Goal: Transaction & Acquisition: Purchase product/service

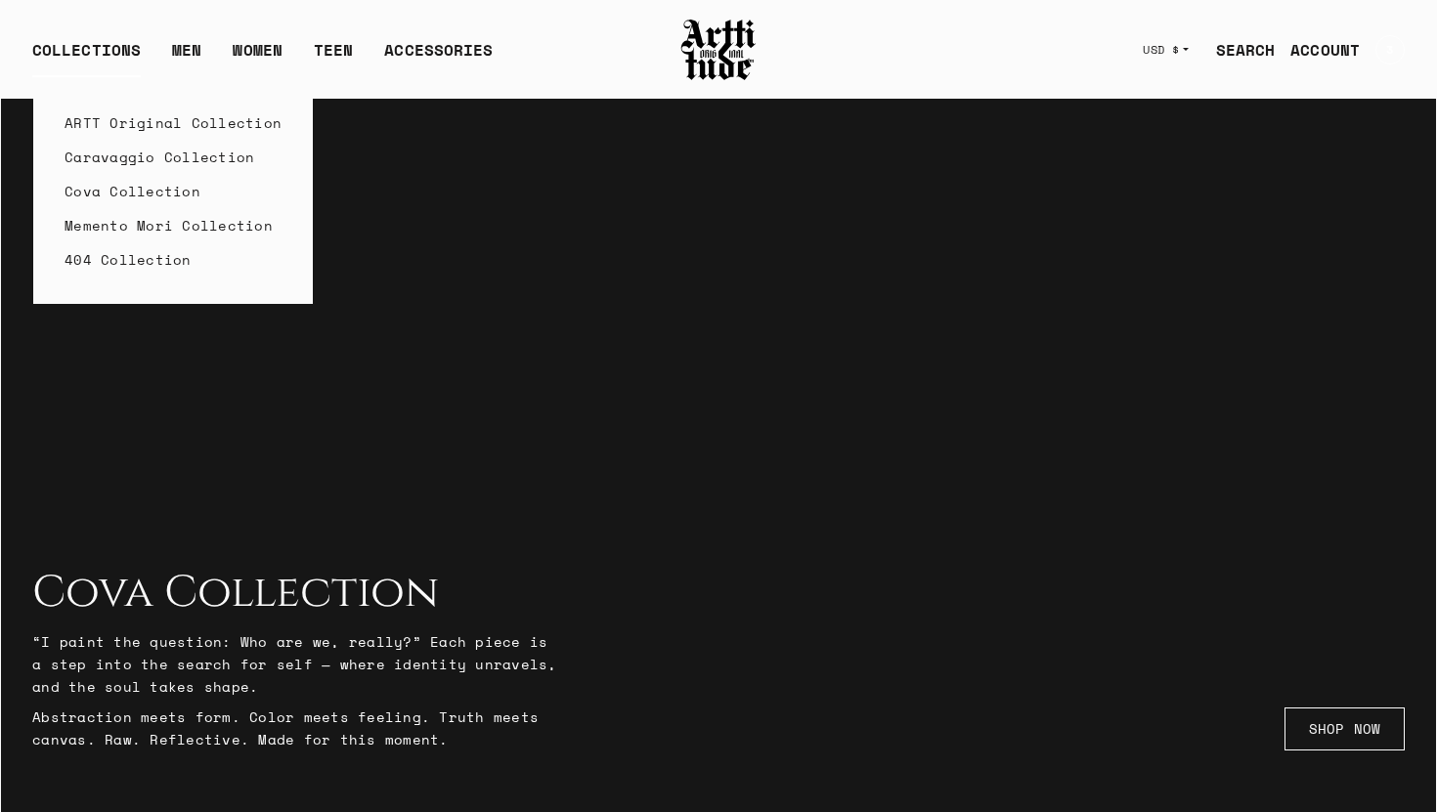
click at [142, 163] on link "Caravaggio Collection" at bounding box center [172, 157] width 217 height 34
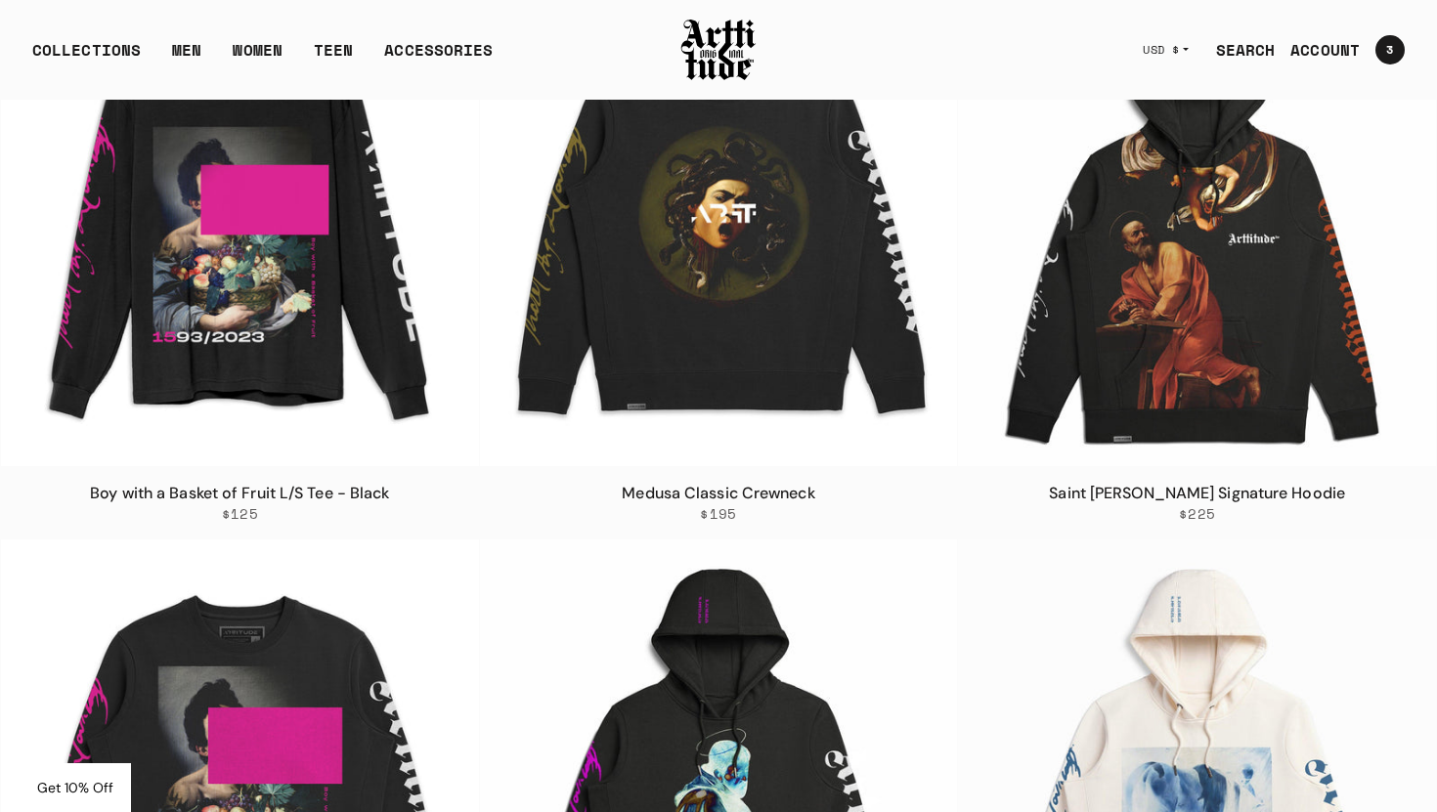
scroll to position [1550, 0]
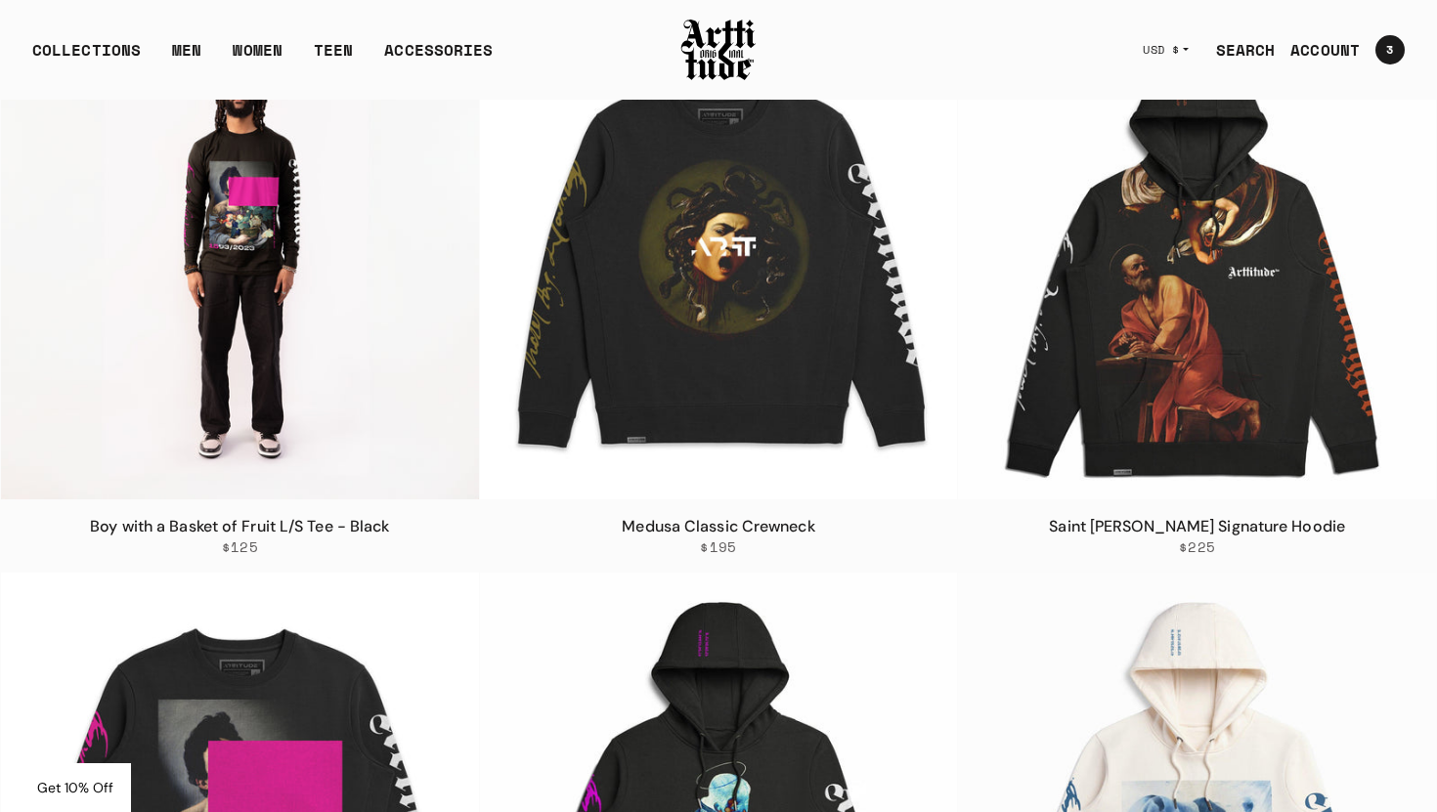
click at [322, 364] on img at bounding box center [240, 260] width 478 height 478
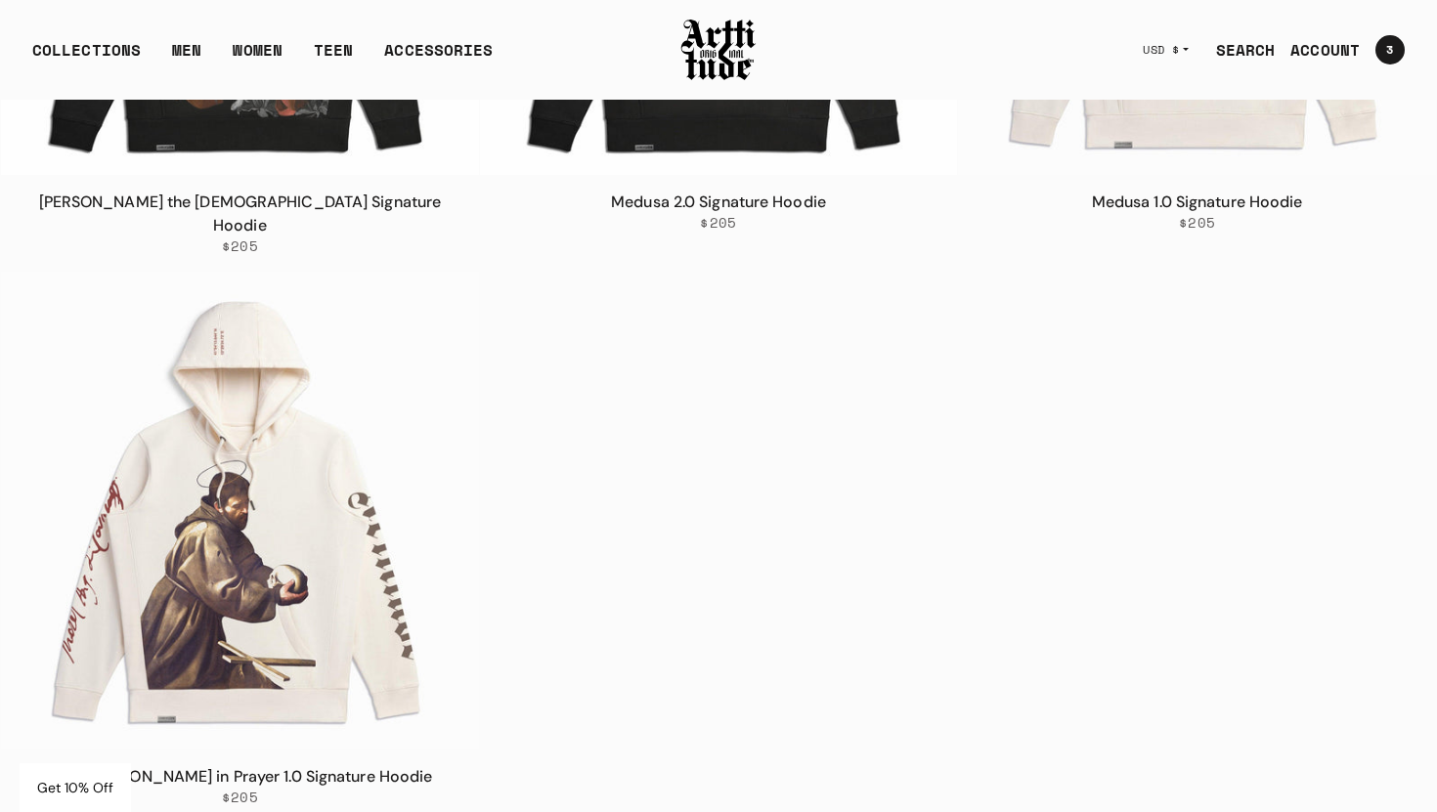
scroll to position [3552, 0]
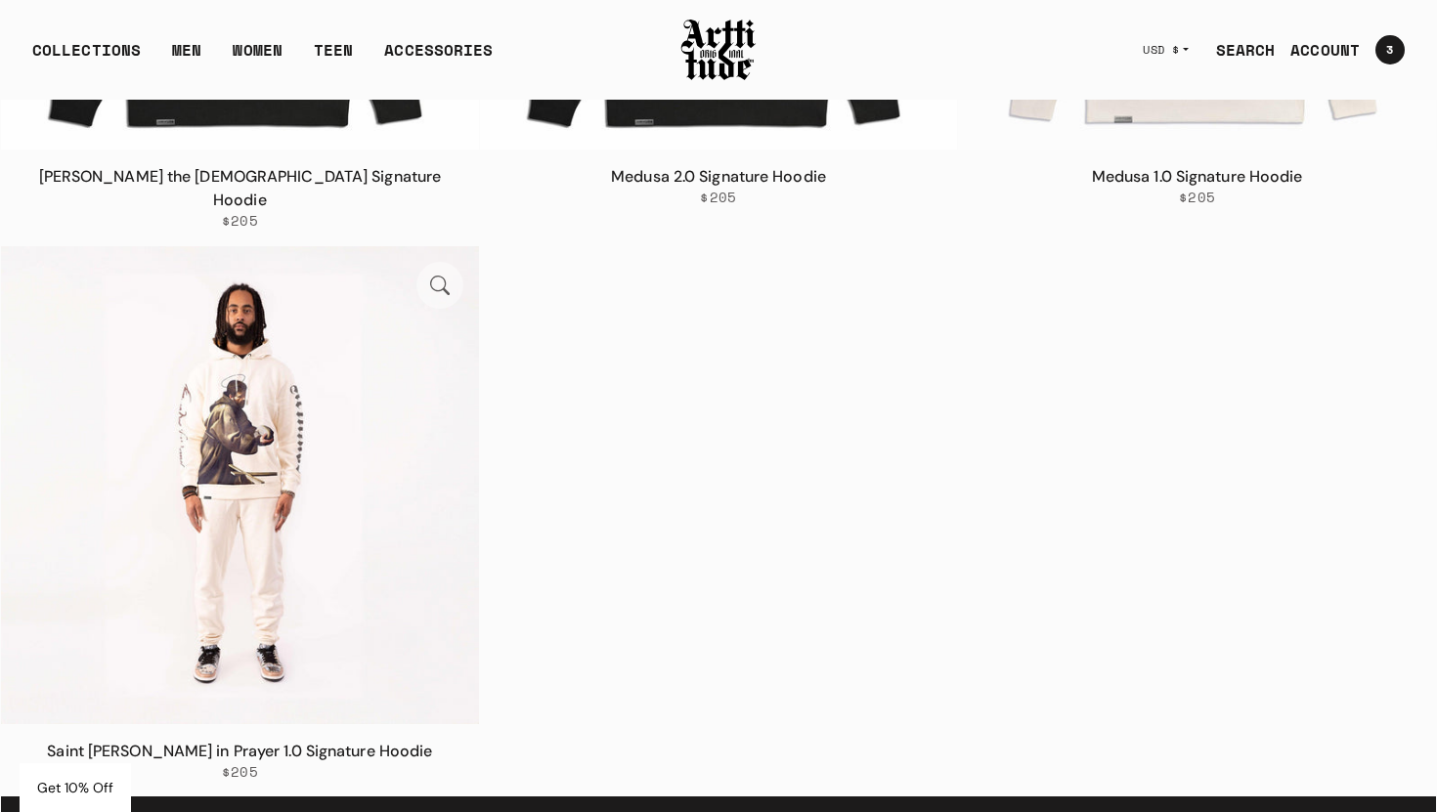
click at [291, 574] on img at bounding box center [240, 485] width 478 height 478
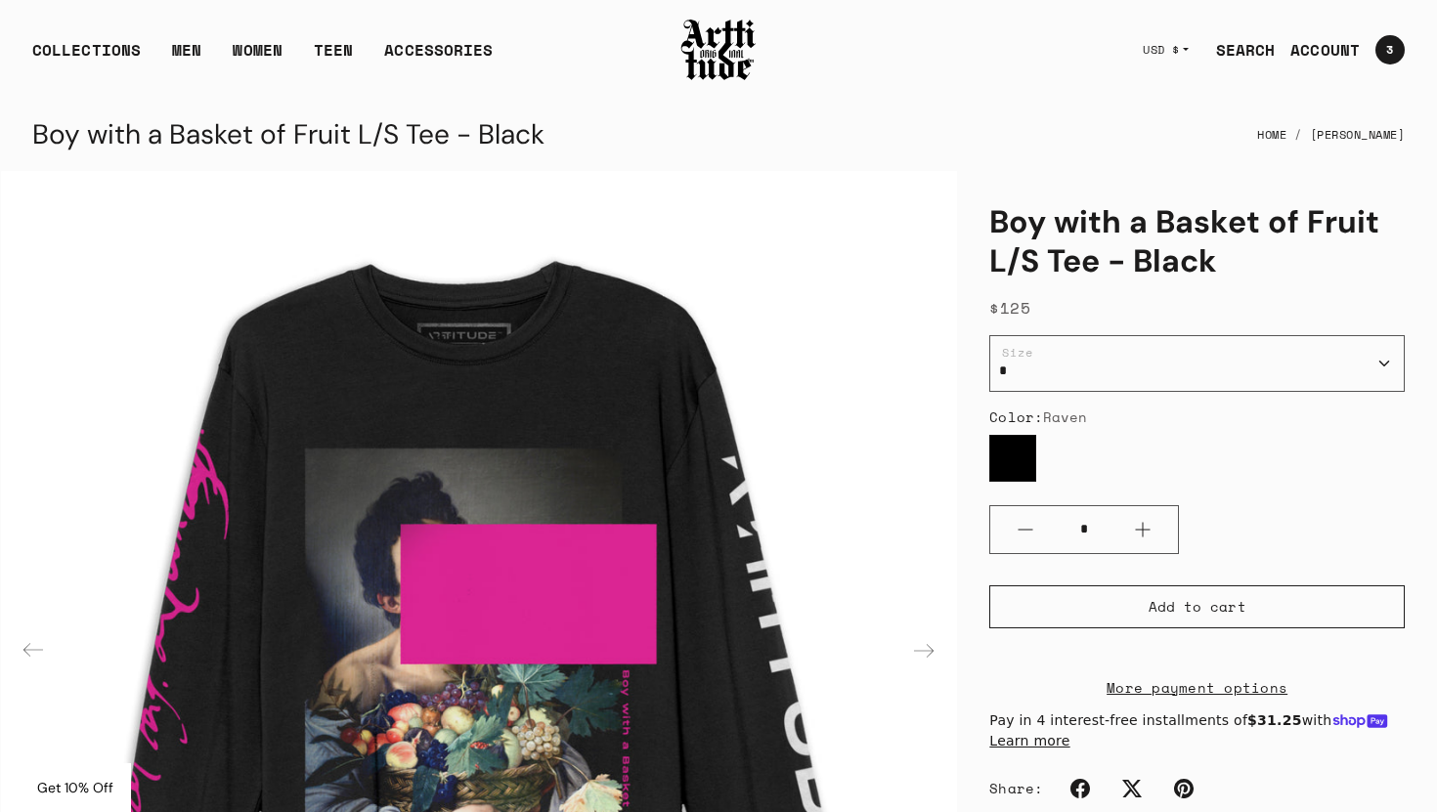
click at [927, 646] on div "Next slide" at bounding box center [923, 650] width 47 height 47
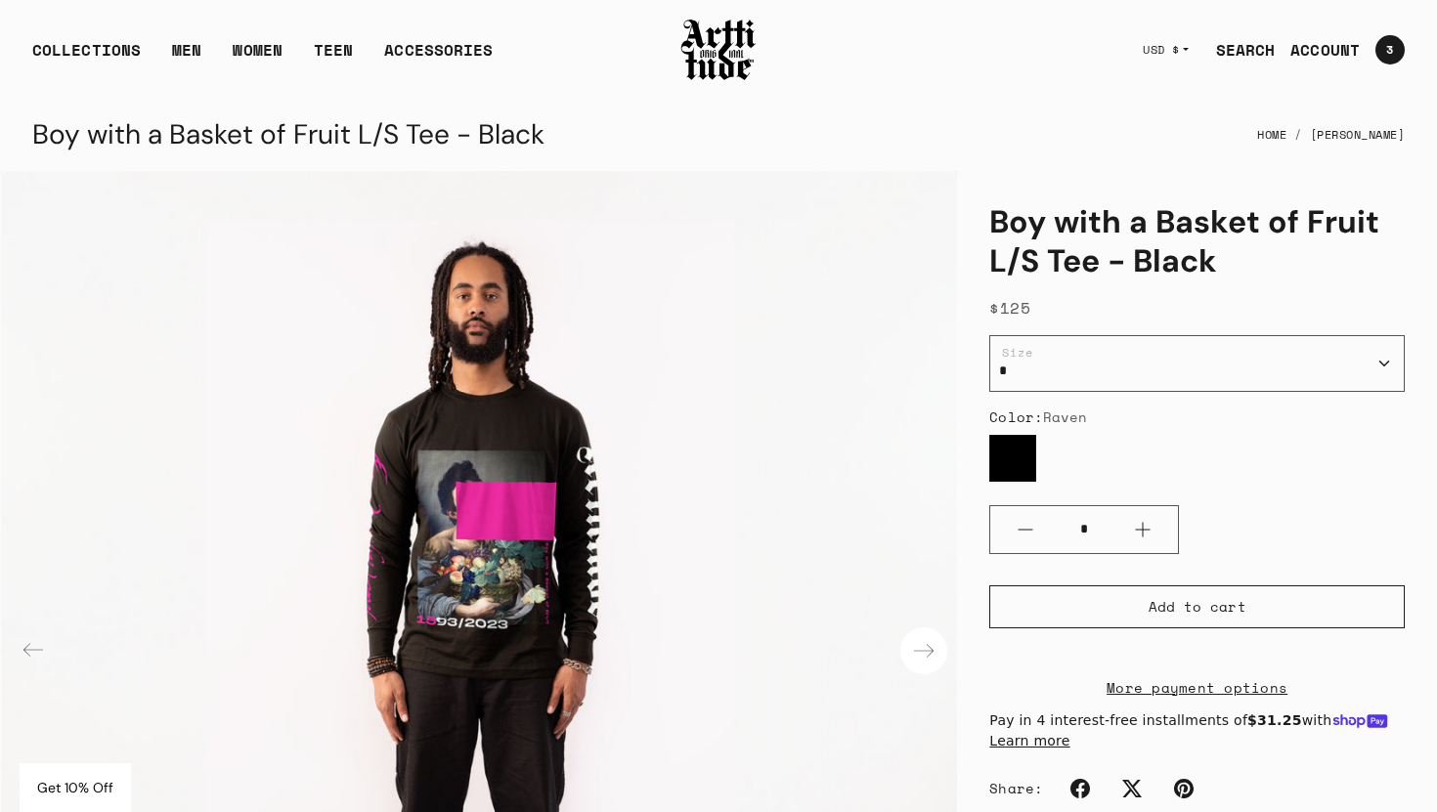
click at [927, 646] on div "Next slide" at bounding box center [923, 650] width 47 height 47
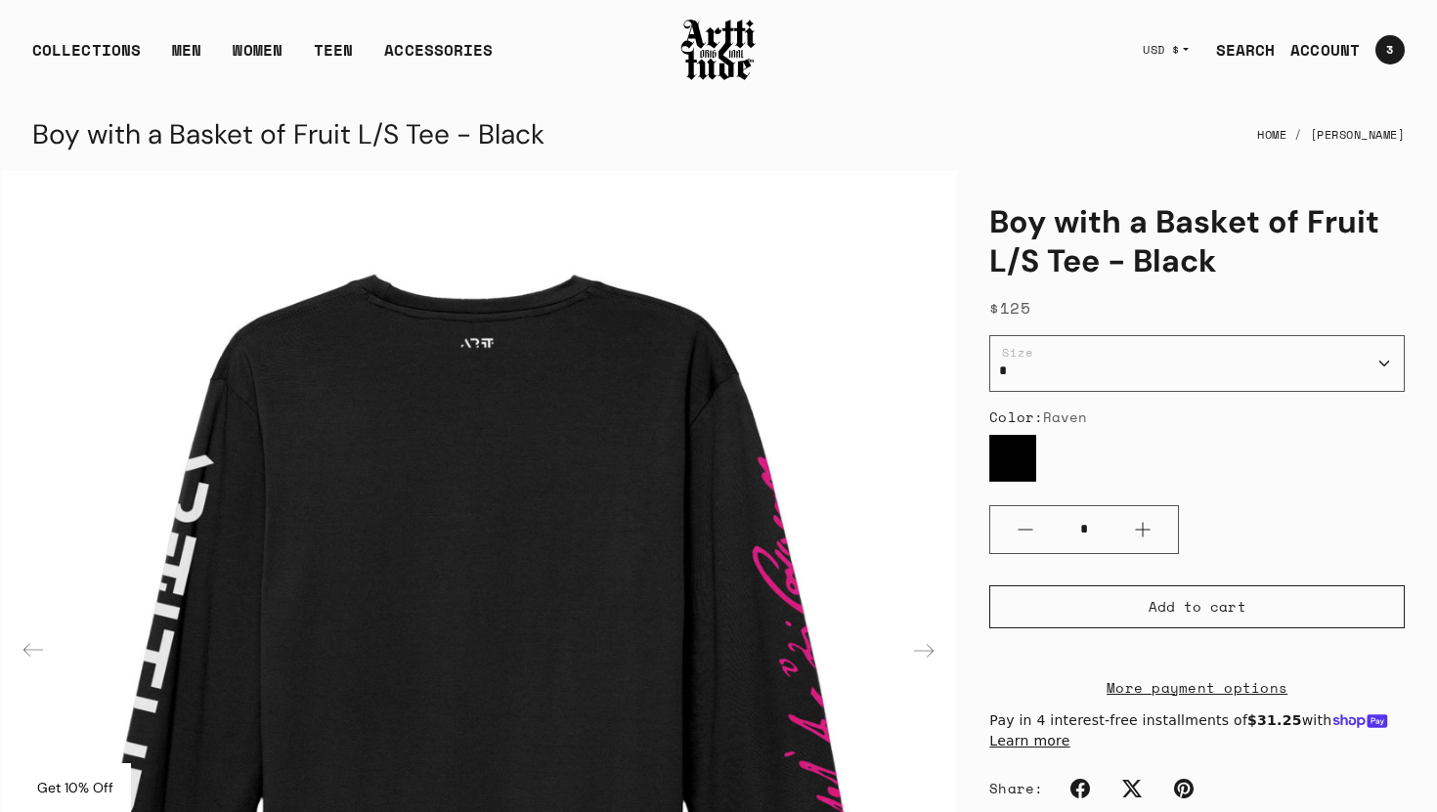
click at [927, 646] on div "Next slide" at bounding box center [923, 650] width 47 height 47
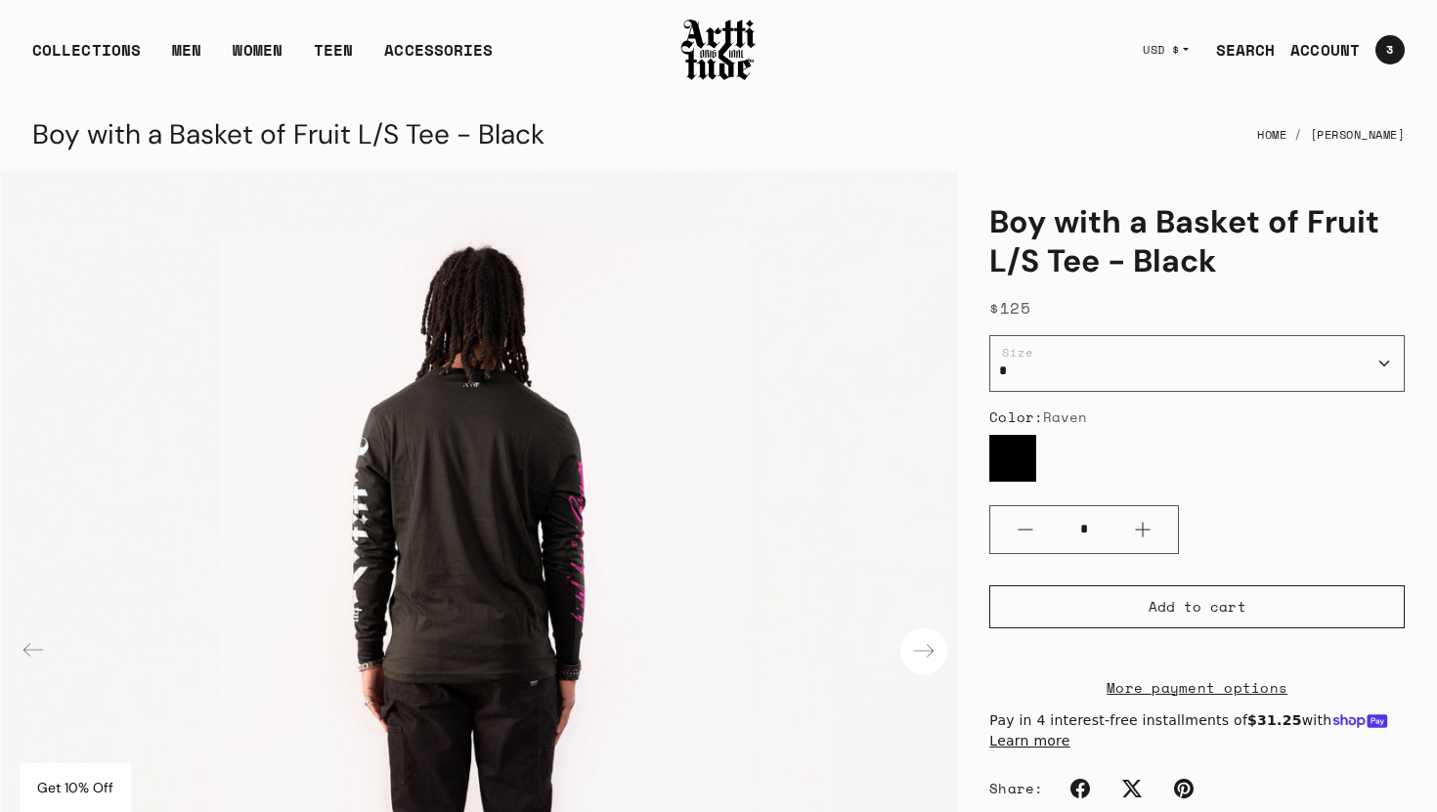
click at [927, 646] on div "Next slide" at bounding box center [923, 650] width 47 height 47
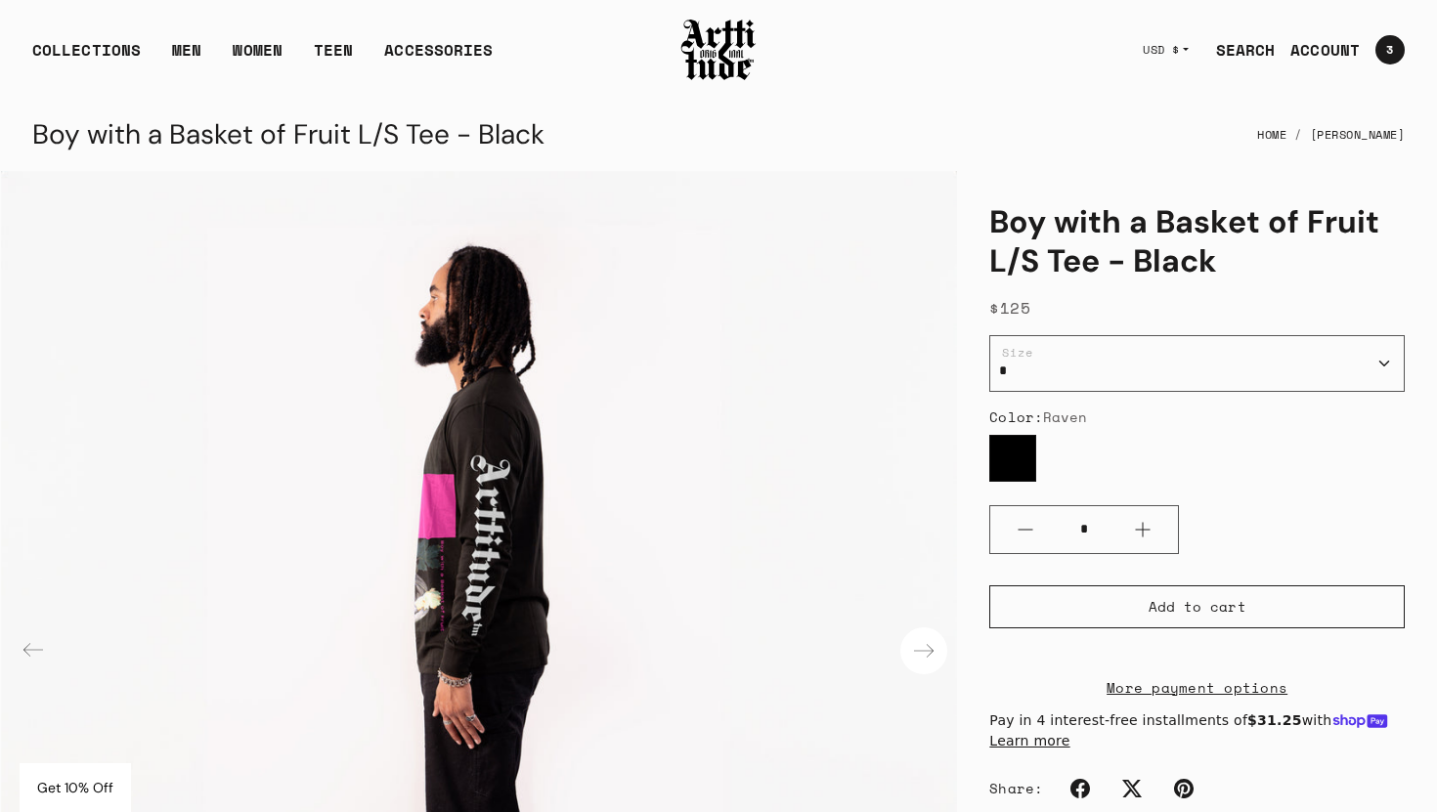
click at [927, 646] on div "Next slide" at bounding box center [923, 650] width 47 height 47
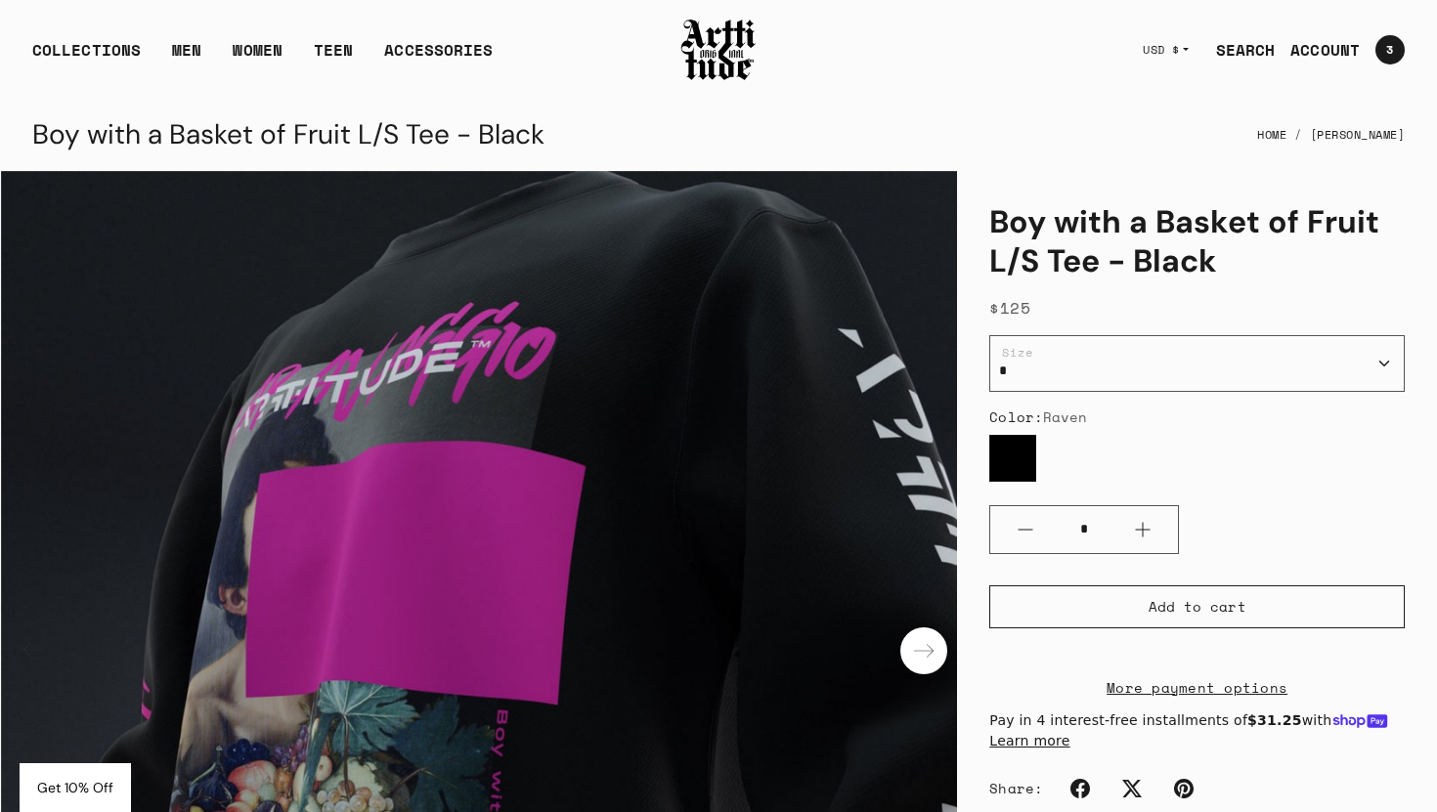
click at [927, 646] on div "Next slide" at bounding box center [923, 650] width 47 height 47
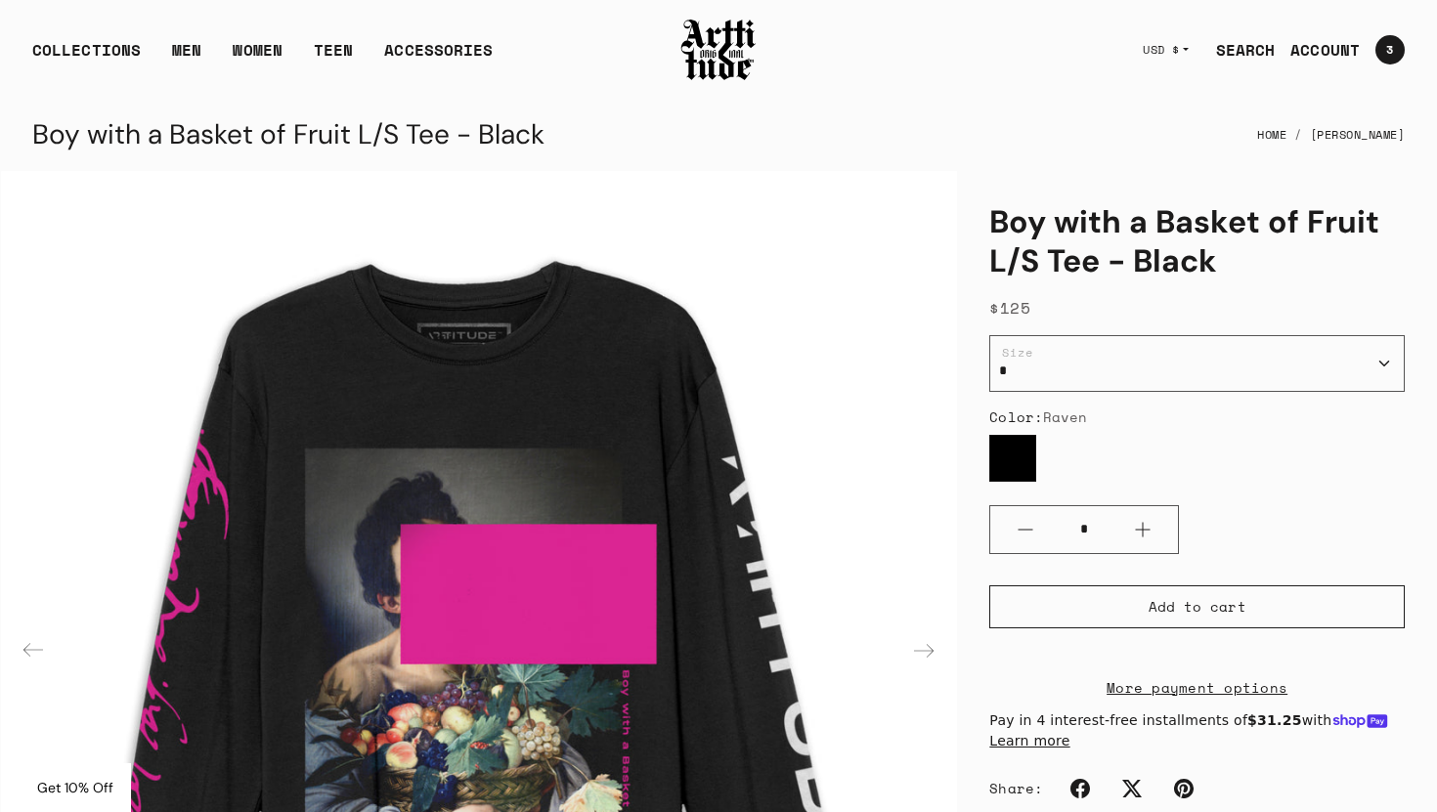
click at [927, 646] on div "Next slide" at bounding box center [923, 650] width 47 height 47
